Goal: Task Accomplishment & Management: Manage account settings

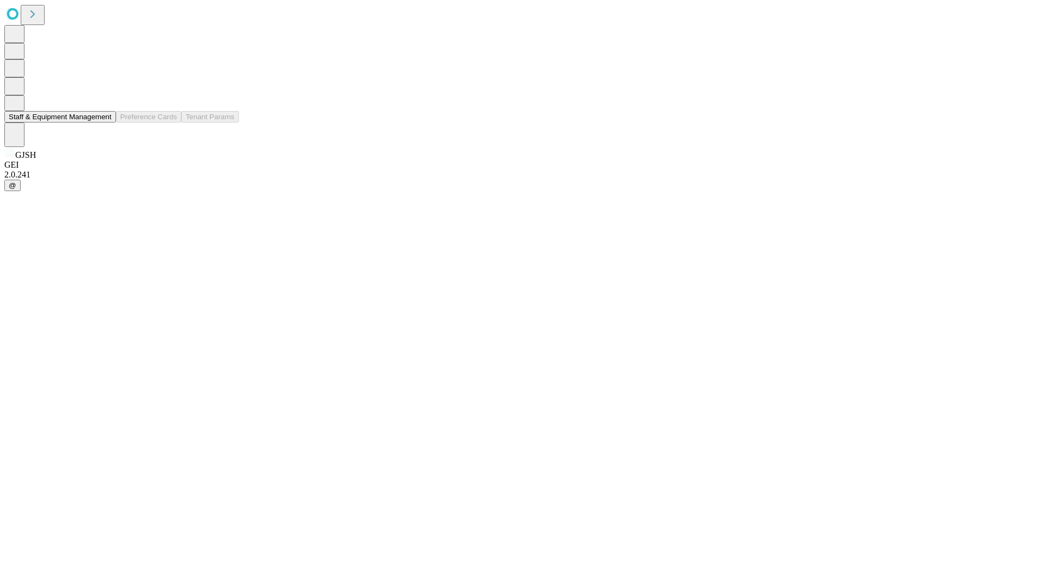
click at [104, 123] on button "Staff & Equipment Management" at bounding box center [60, 116] width 112 height 11
